Goal: Transaction & Acquisition: Book appointment/travel/reservation

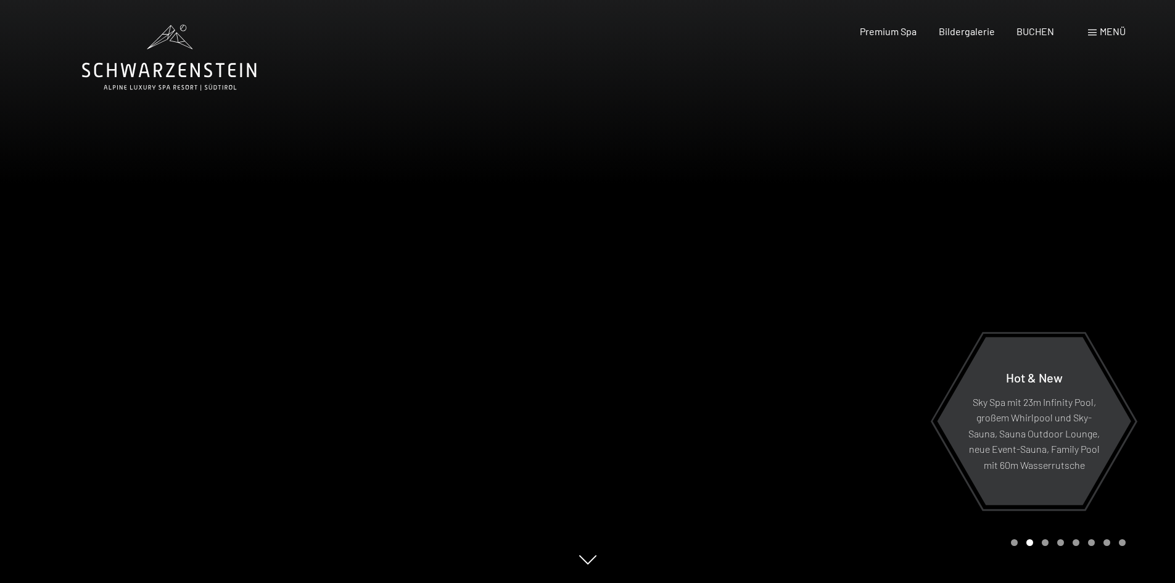
click at [1126, 31] on div "Buchen Anfragen Premium Spa Bildergalerie BUCHEN Menü DE IT EN Gutschein Bilder…" at bounding box center [971, 32] width 309 height 14
click at [1121, 30] on span "Menü" at bounding box center [1113, 31] width 26 height 12
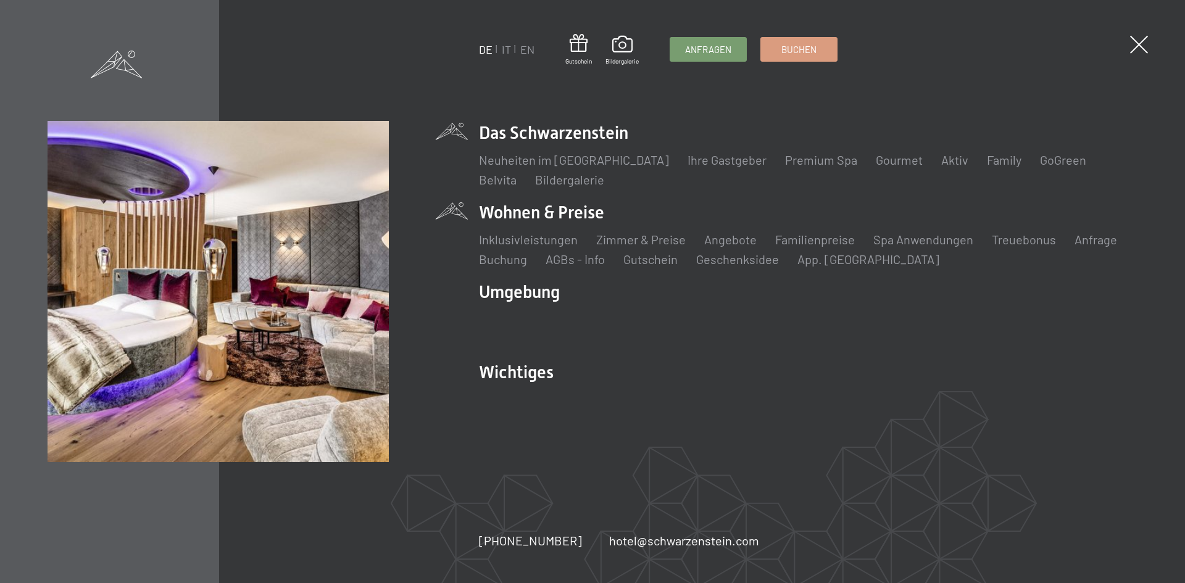
click at [582, 215] on li "Wohnen & Preise Inklusivleistungen Zimmer & Preise Liste Angebote Liste Familie…" at bounding box center [808, 234] width 658 height 67
click at [631, 239] on link "Zimmer & Preise" at bounding box center [640, 239] width 89 height 15
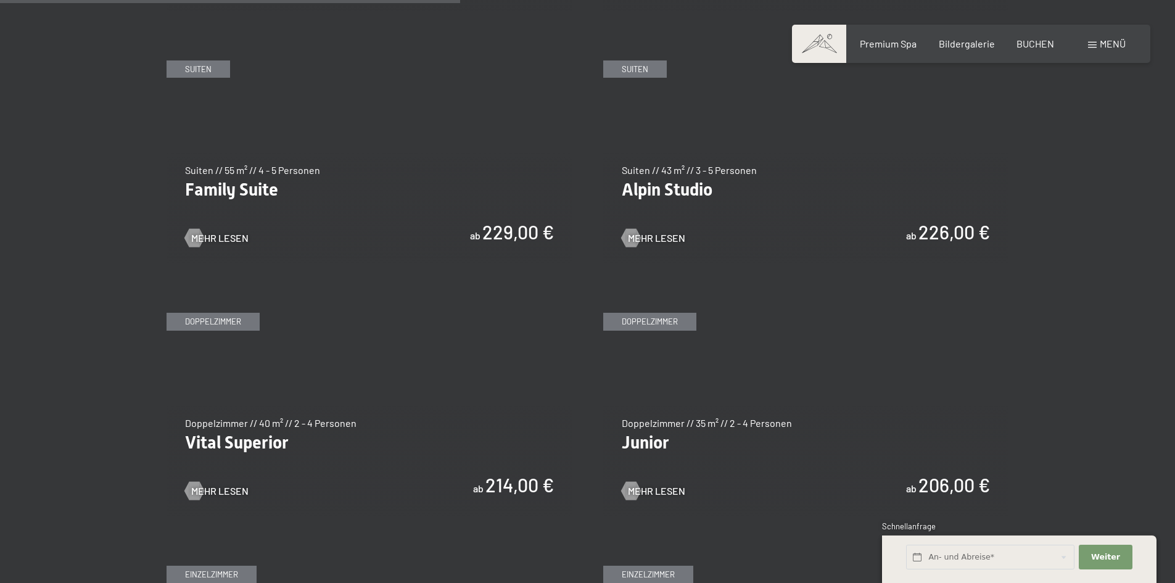
scroll to position [1543, 0]
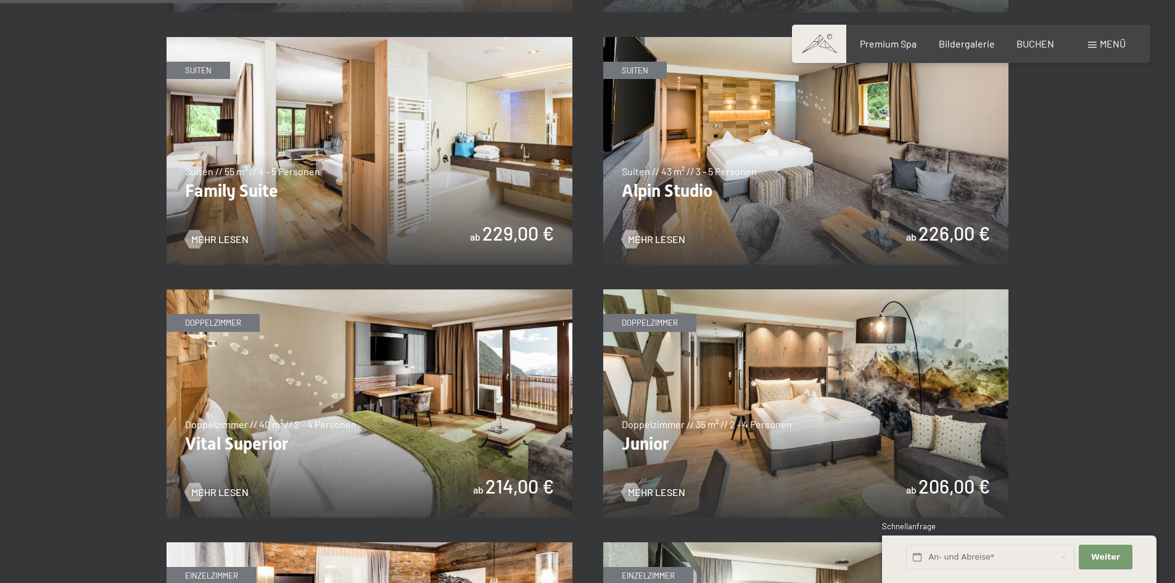
click at [532, 471] on img at bounding box center [370, 403] width 406 height 228
